Goal: Find contact information: Find contact information

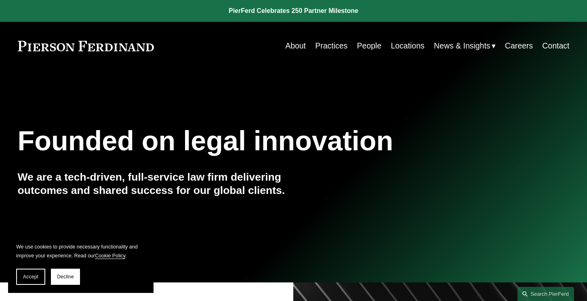
click at [507, 48] on link "Careers" at bounding box center [519, 46] width 28 height 16
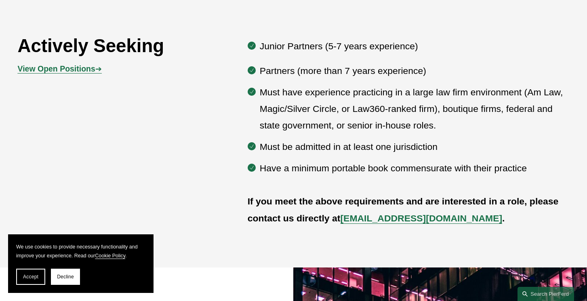
scroll to position [434, 0]
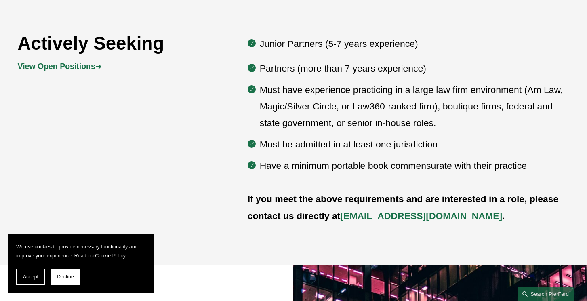
click at [257, 67] on ul "Partners (more than 7 years experience) Must have experience practicing in a la…" at bounding box center [409, 117] width 322 height 114
click at [247, 67] on div "Actively Seeking View Open Positions ➔ Junior Partners (5-7 years experience) P…" at bounding box center [293, 129] width 587 height 196
click at [69, 65] on strong "View Open Positions" at bounding box center [57, 66] width 78 height 9
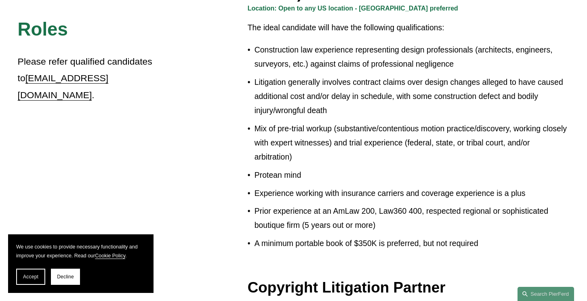
scroll to position [636, 0]
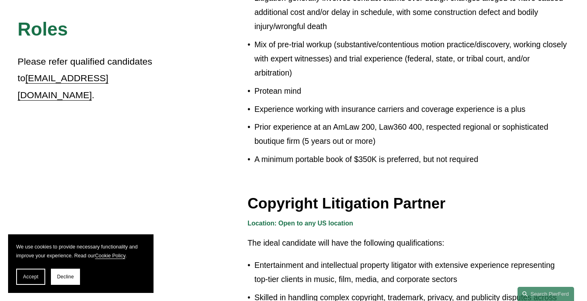
click at [40, 80] on link "recruit@pierferd.com" at bounding box center [63, 86] width 91 height 27
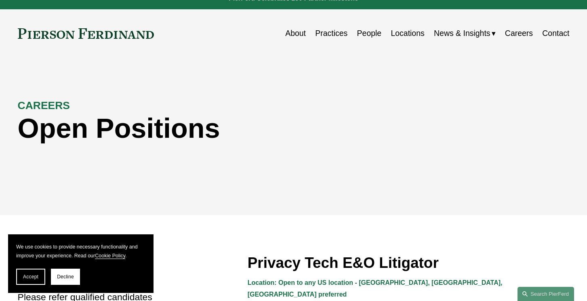
scroll to position [0, 0]
